Goal: Task Accomplishment & Management: Manage account settings

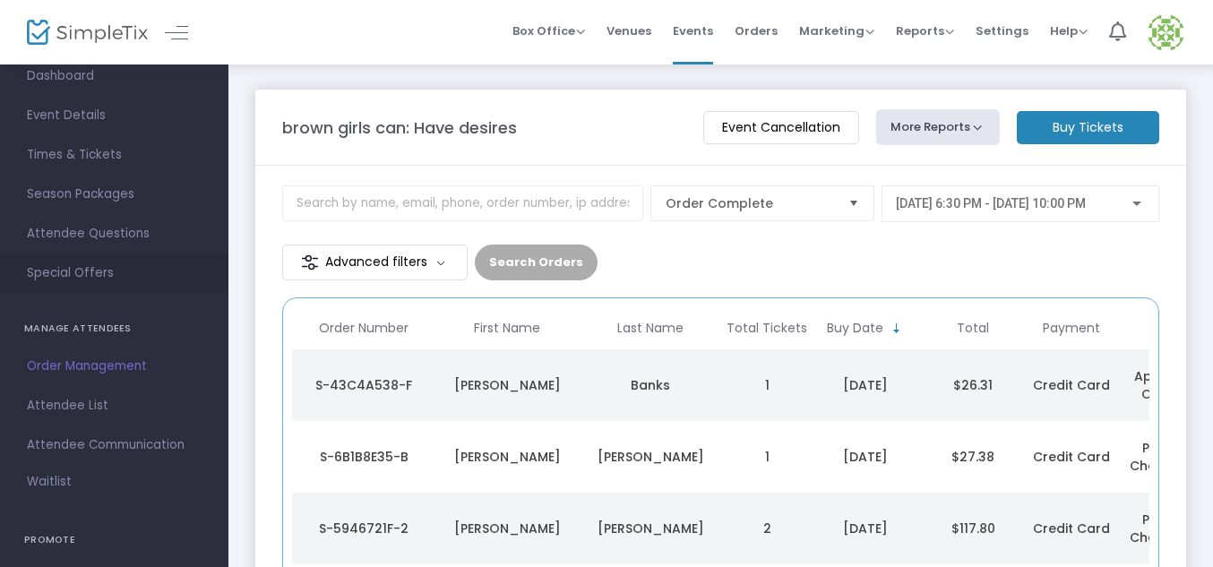
scroll to position [102, 0]
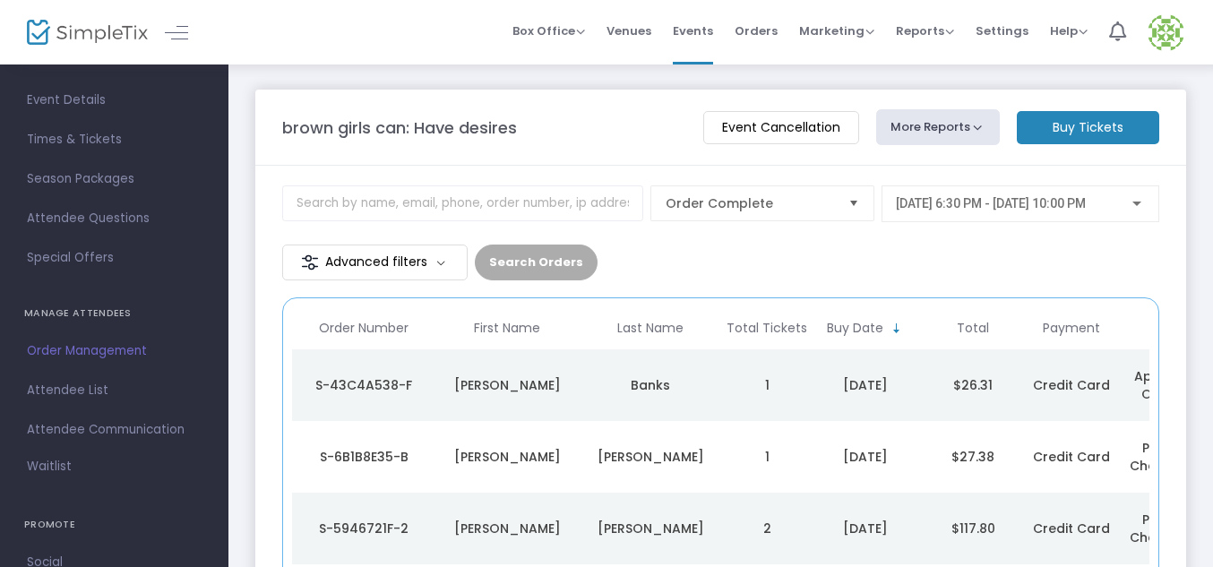
click at [61, 348] on span "Order Management" at bounding box center [114, 350] width 175 height 23
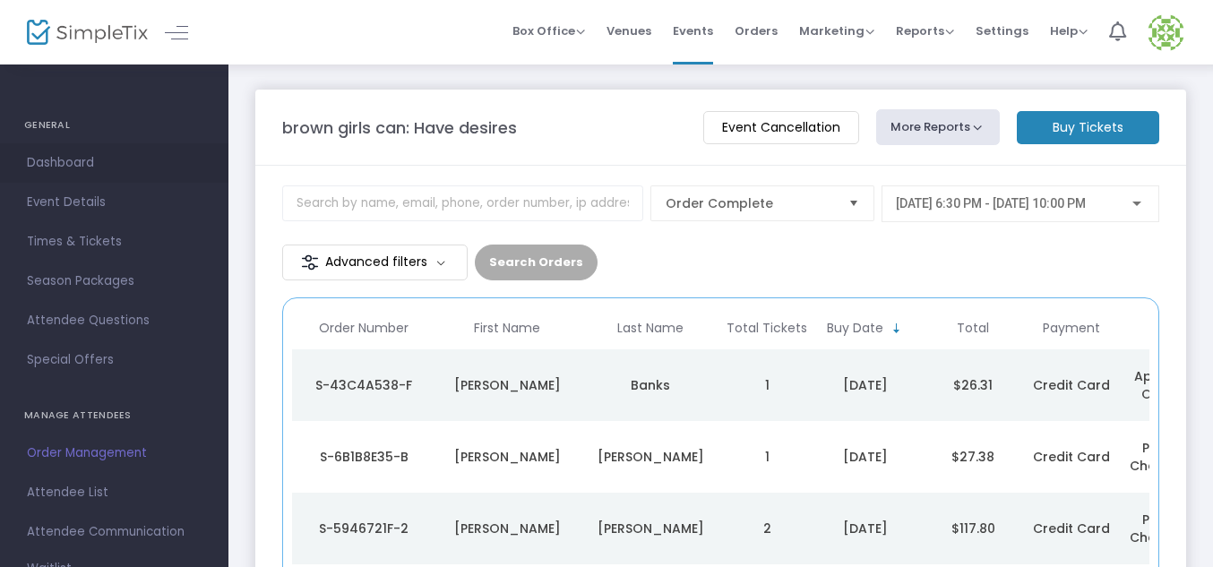
click at [67, 155] on span "Dashboard" at bounding box center [114, 162] width 175 height 23
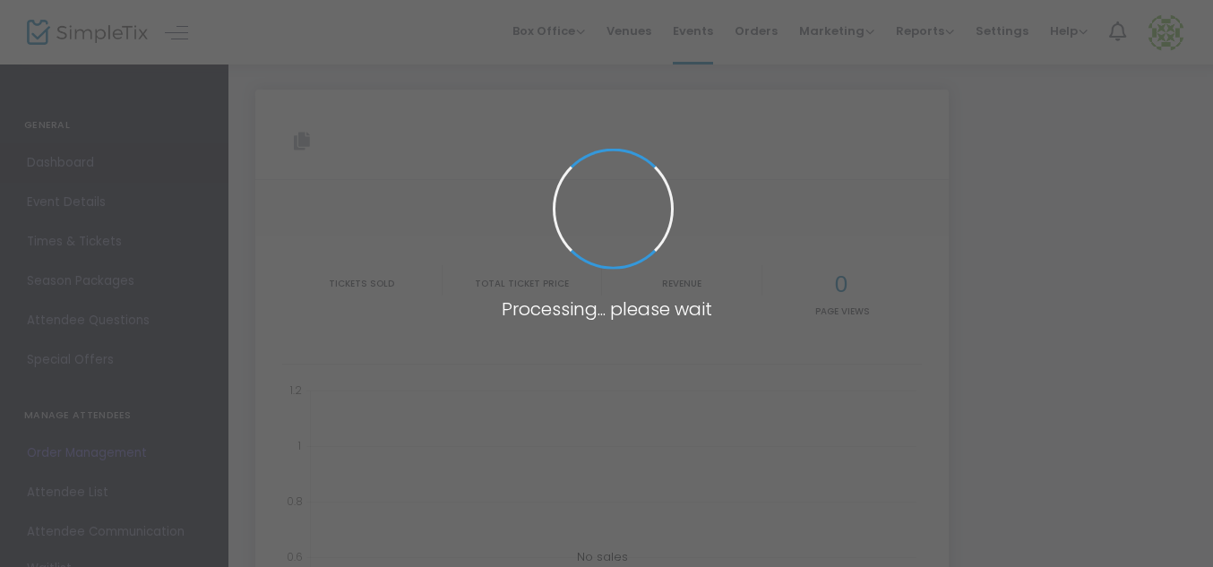
type input "[URL][DOMAIN_NAME]"
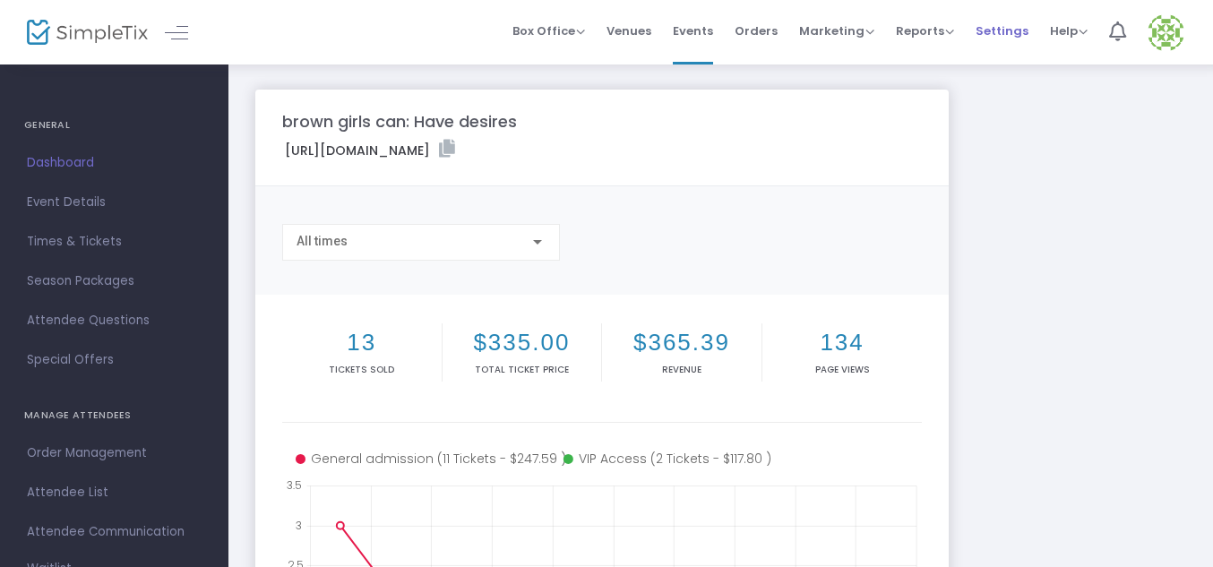
click at [993, 36] on span "Settings" at bounding box center [1001, 31] width 53 height 46
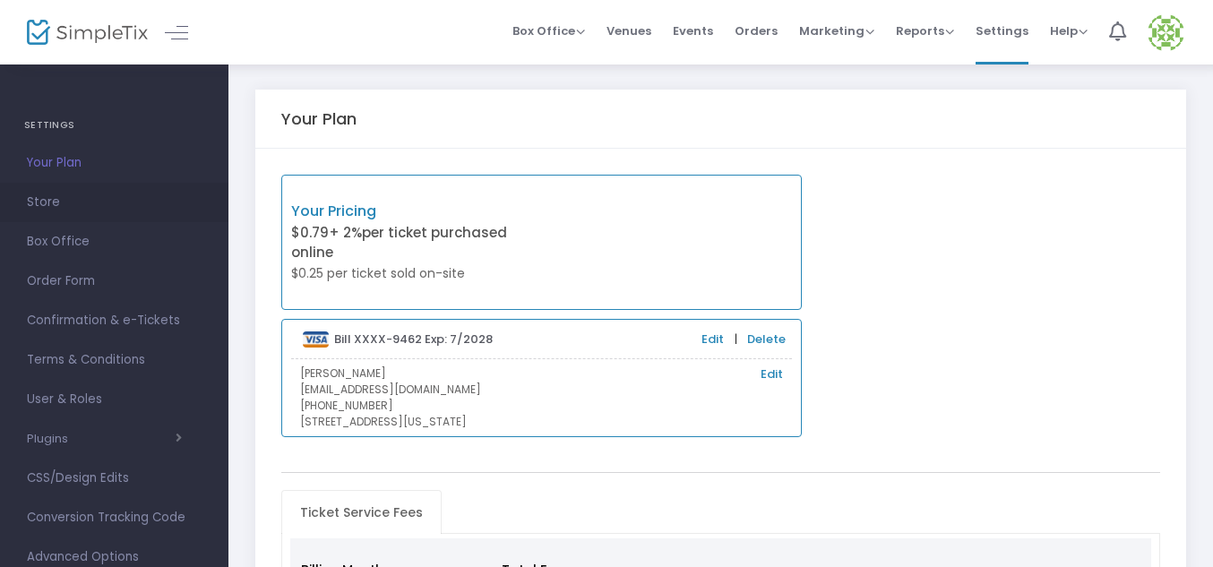
click at [42, 209] on span "Store" at bounding box center [114, 202] width 175 height 23
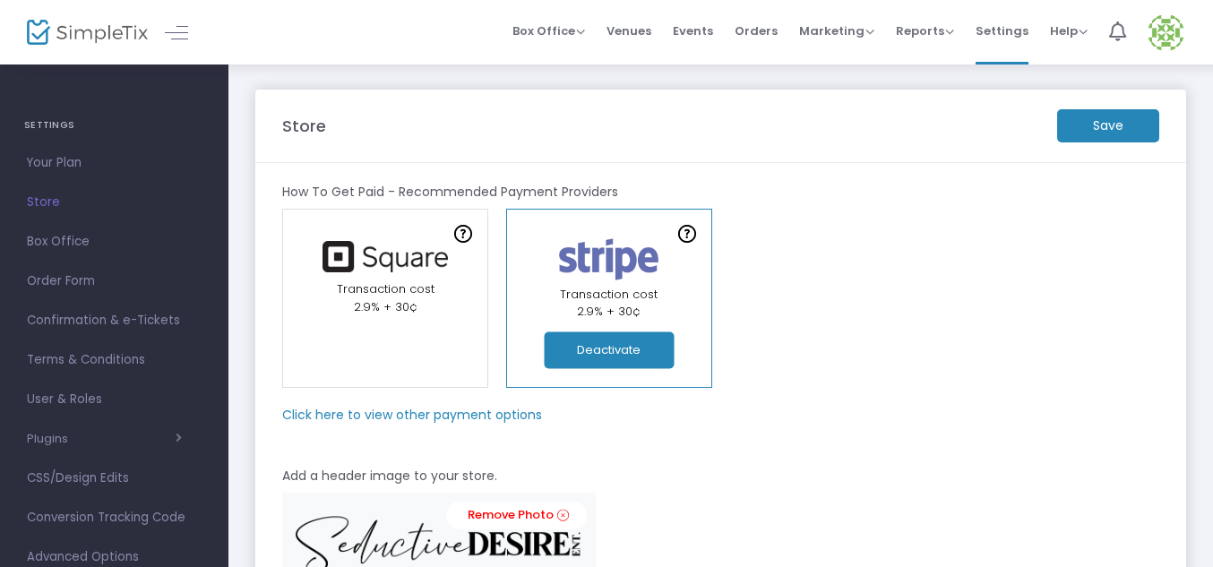
click at [367, 262] on img at bounding box center [385, 256] width 143 height 31
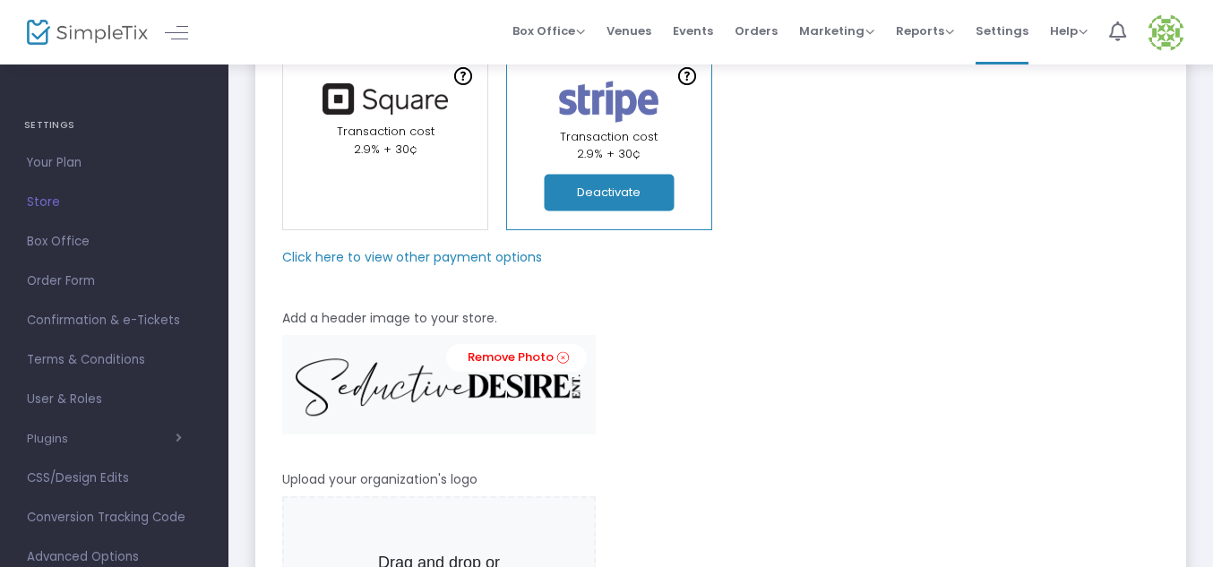
scroll to position [150, 0]
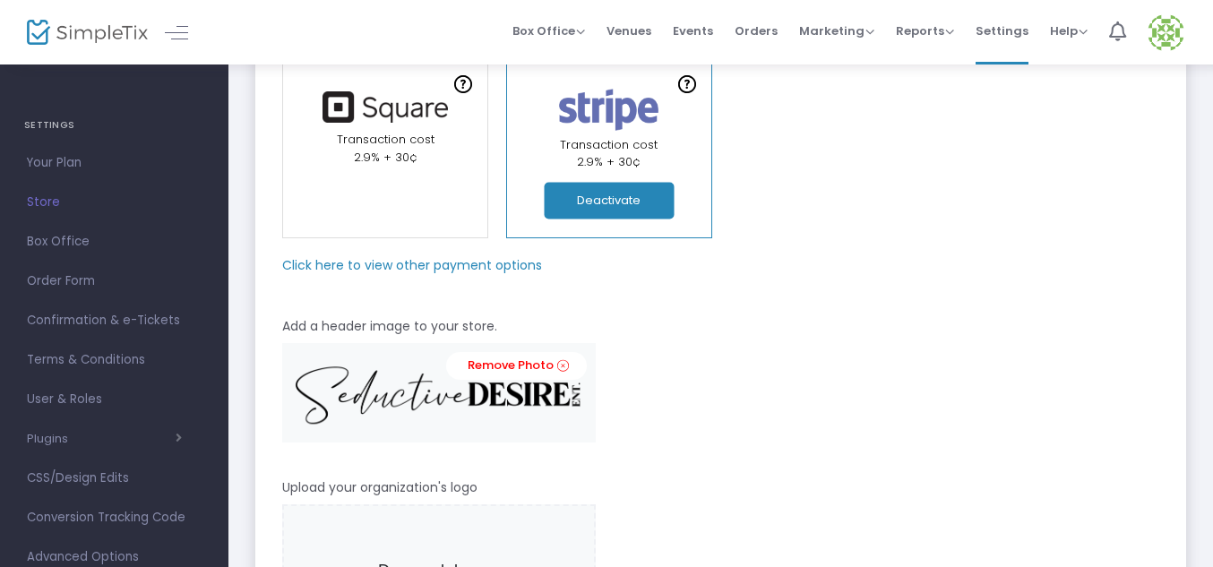
click at [367, 262] on m-panel-subtitle "Click here to view other payment options" at bounding box center [412, 265] width 260 height 19
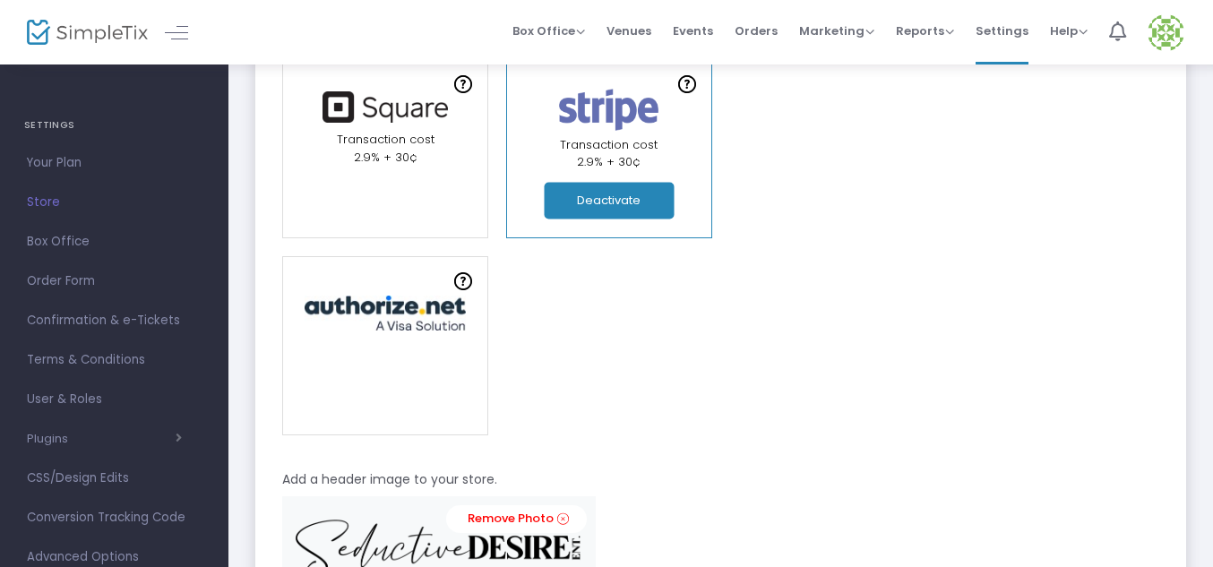
click at [400, 116] on img at bounding box center [385, 106] width 143 height 31
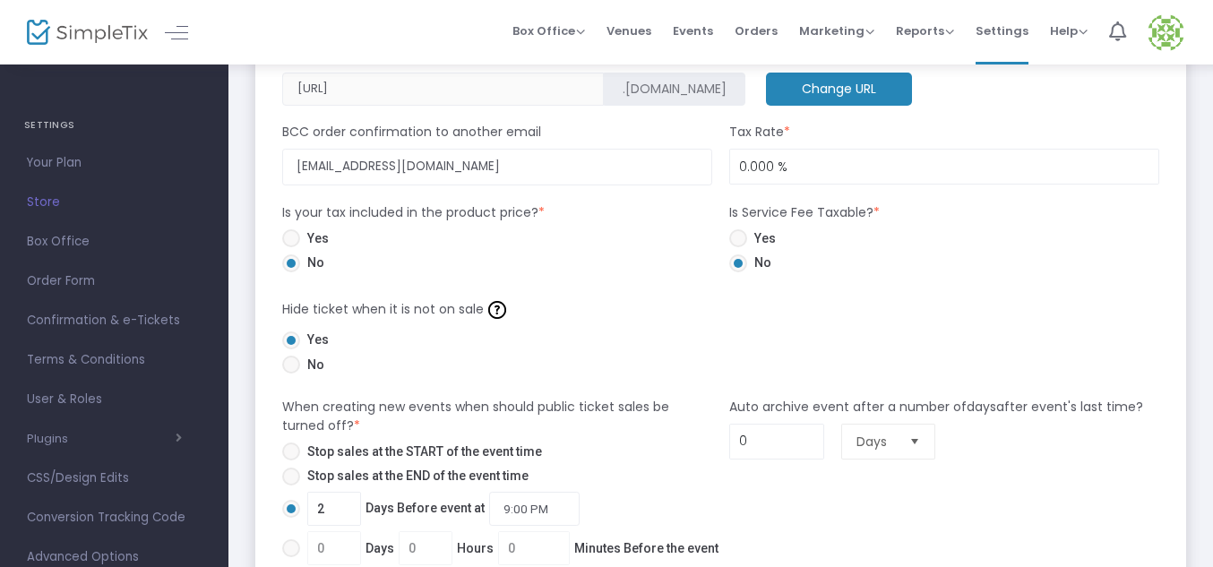
scroll to position [0, 0]
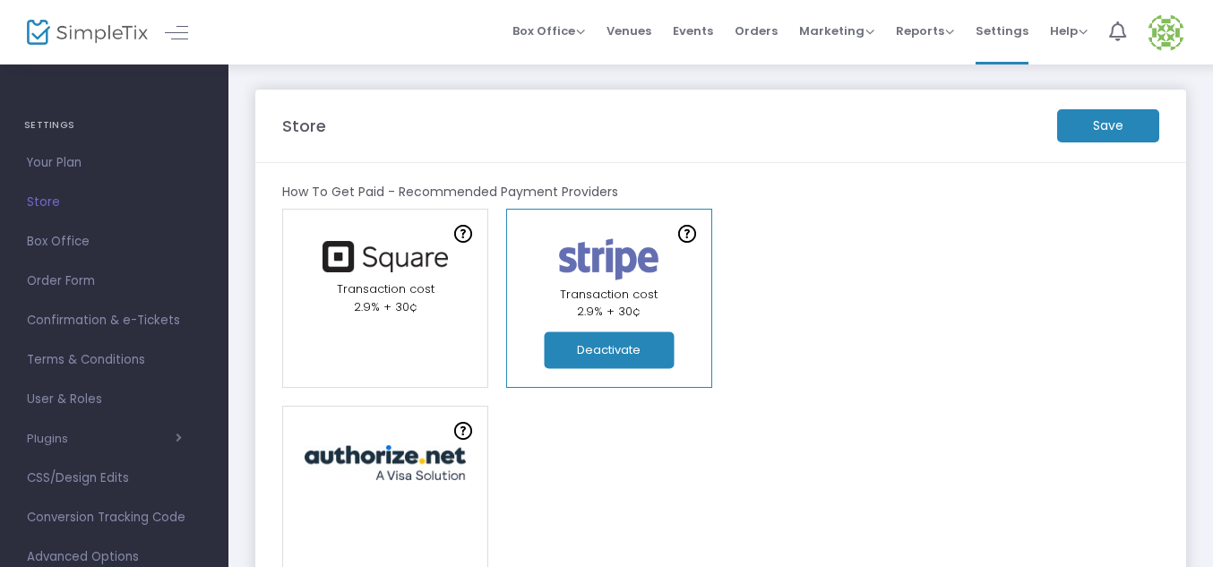
click at [355, 249] on img at bounding box center [385, 256] width 143 height 31
click at [434, 254] on img at bounding box center [385, 256] width 143 height 31
